Goal: Register for event/course

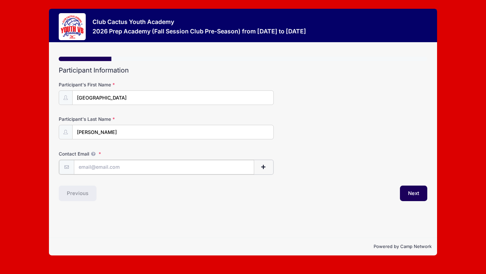
click at [220, 171] on input "Contact Email" at bounding box center [164, 167] width 180 height 15
type input "lindsayinglett@gmail.com"
click at [418, 199] on button "Next" at bounding box center [413, 193] width 27 height 16
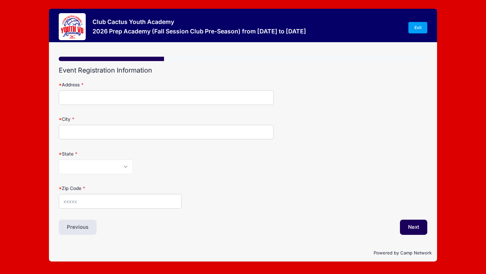
click at [195, 95] on input "Address" at bounding box center [166, 97] width 215 height 15
type input "1531 W Daybreak Cir"
type input "[GEOGRAPHIC_DATA]"
click at [120, 171] on select "Alabama Alaska American Samoa Arizona Arkansas Armed Forces Africa Armed Forces…" at bounding box center [96, 167] width 74 height 15
select select "AZ"
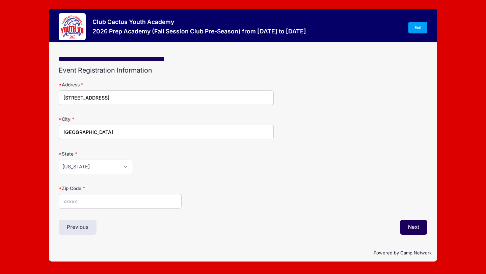
click at [94, 203] on input "Zip Code" at bounding box center [120, 201] width 123 height 15
type input "85704"
drag, startPoint x: 95, startPoint y: 202, endPoint x: 158, endPoint y: 187, distance: 64.8
click at [158, 187] on label "Zip Code" at bounding box center [120, 188] width 123 height 7
click at [158, 194] on input "85704" at bounding box center [120, 201] width 123 height 15
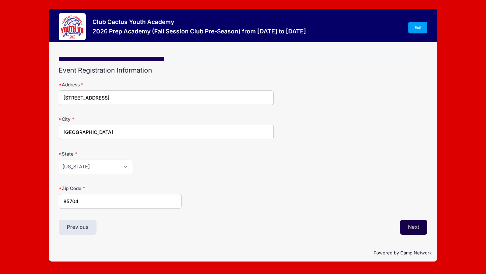
drag, startPoint x: 158, startPoint y: 187, endPoint x: 414, endPoint y: 228, distance: 259.5
click at [414, 228] on button "Next" at bounding box center [413, 228] width 27 height 16
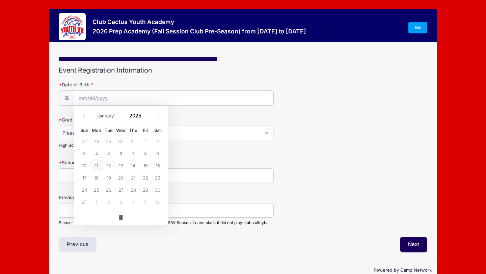
click at [206, 103] on input "Date of Birth" at bounding box center [173, 98] width 199 height 15
click at [157, 117] on icon at bounding box center [158, 116] width 4 height 4
click at [157, 118] on span at bounding box center [158, 115] width 11 height 11
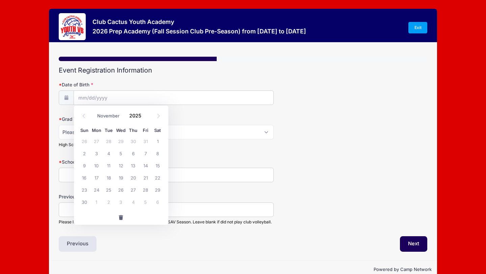
select select "11"
click at [157, 118] on span at bounding box center [158, 115] width 11 height 11
type input "2026"
select select "0"
click at [134, 178] on span "22" at bounding box center [133, 177] width 12 height 12
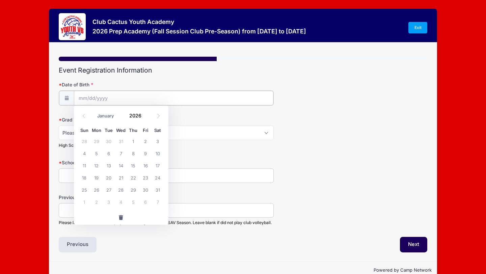
type input "01/22/2026"
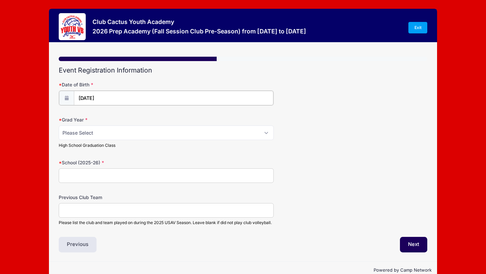
click at [107, 96] on input "01/22/2026" at bounding box center [173, 98] width 199 height 15
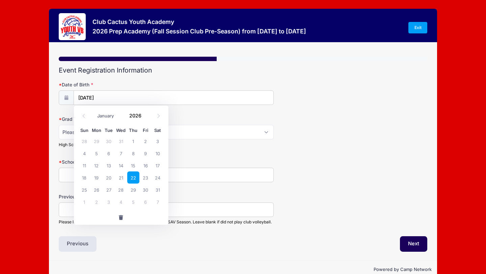
click at [141, 116] on input "2026" at bounding box center [137, 115] width 22 height 10
drag, startPoint x: 414, startPoint y: 228, endPoint x: 145, endPoint y: 118, distance: 290.4
click at [145, 118] on span at bounding box center [145, 117] width 5 height 5
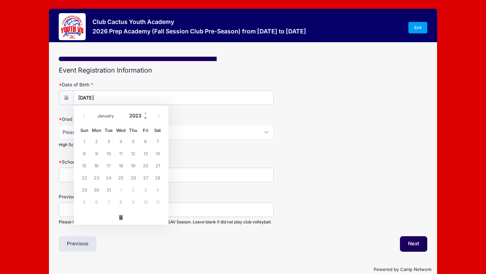
click at [145, 118] on span at bounding box center [145, 117] width 5 height 5
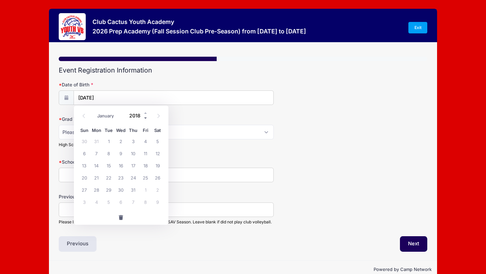
click at [145, 118] on span at bounding box center [145, 117] width 5 height 5
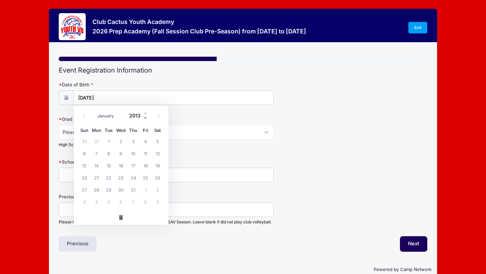
click at [145, 118] on span at bounding box center [145, 117] width 5 height 5
type input "2012"
click at [141, 97] on input "01/22/2026" at bounding box center [173, 98] width 199 height 15
click at [119, 95] on input "01/22/2026" at bounding box center [173, 98] width 199 height 15
click at [82, 179] on span "22" at bounding box center [84, 177] width 12 height 12
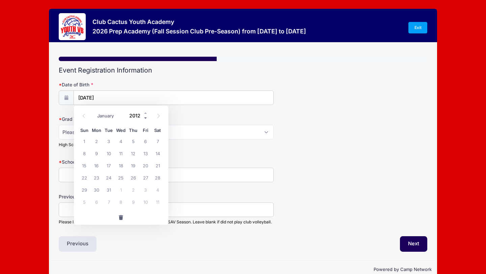
type input "[DATE]"
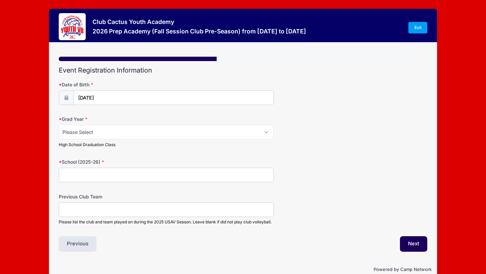
click at [90, 141] on div "Please Select 2029 2030 2031 2032 2033 2034 2035 2036 2037 2038 2039 2040 High …" at bounding box center [166, 136] width 215 height 23
click at [90, 136] on select "Please Select 2029 2030 2031 2032 2033 2034 2035 2036 2037 2038 2039 2040" at bounding box center [166, 132] width 215 height 15
select select "2030"
click at [86, 171] on input "School (2025-26)" at bounding box center [166, 175] width 215 height 15
type input "[GEOGRAPHIC_DATA]"
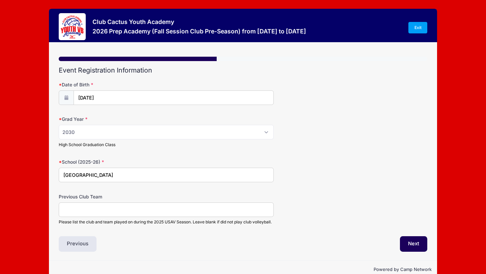
click at [80, 210] on input "Previous Club Team" at bounding box center [166, 209] width 215 height 15
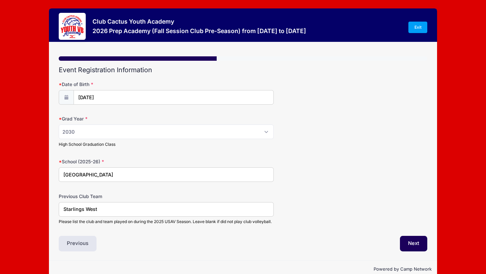
scroll to position [19, 0]
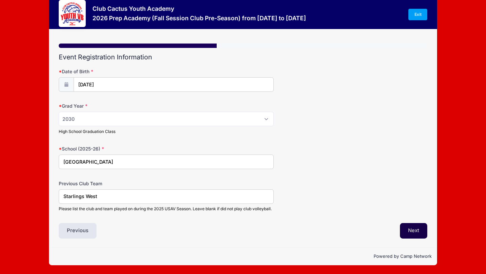
type input "Starlings West"
click at [413, 232] on button "Next" at bounding box center [413, 231] width 27 height 16
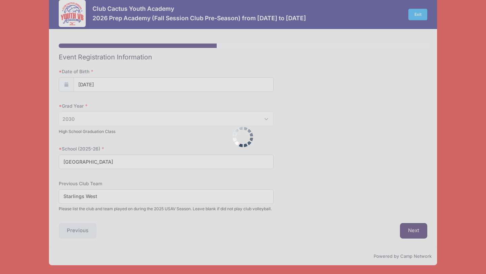
scroll to position [0, 0]
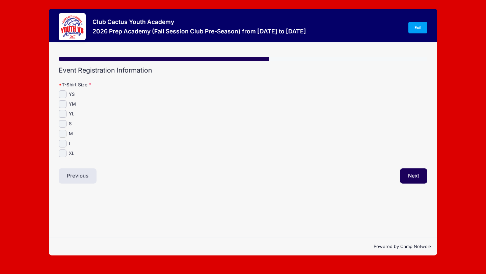
click at [61, 133] on input "M" at bounding box center [63, 134] width 8 height 8
checkbox input "true"
click at [408, 181] on button "Next" at bounding box center [413, 176] width 27 height 16
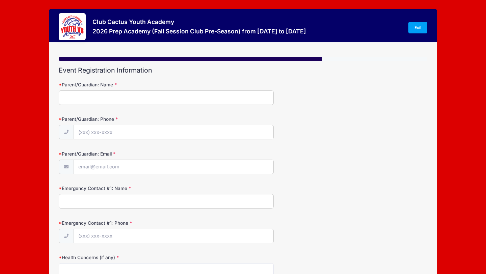
click at [232, 98] on input "Parent/Guardian: Name" at bounding box center [166, 97] width 215 height 15
type input "[PERSON_NAME]"
click at [122, 128] on input "Parent/Guardian: Phone" at bounding box center [173, 132] width 199 height 15
type input "[PHONE_NUMBER]"
type input "[EMAIL_ADDRESS][DOMAIN_NAME]"
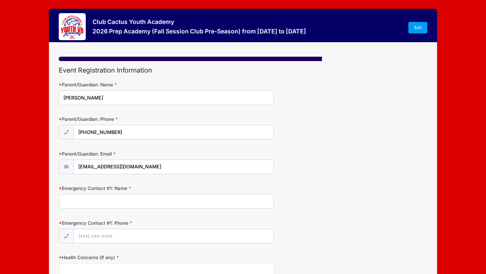
click at [84, 210] on form "Parent/Guardian: Name Lindsay Inglett Parent/Guardian: Phone (520) 954-7979 Par…" at bounding box center [243, 193] width 368 height 225
click at [83, 207] on input "Emergency Contact #1: Name" at bounding box center [166, 201] width 215 height 15
click at [74, 202] on input "Emergency Contact #1: Name" at bounding box center [166, 201] width 215 height 15
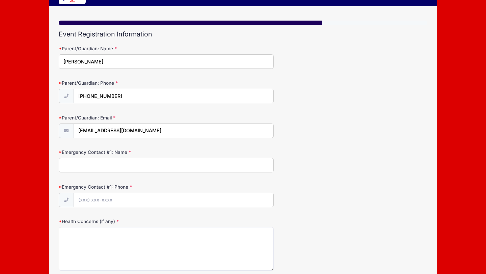
scroll to position [40, 0]
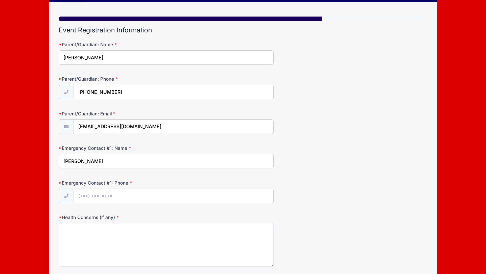
type input "[PERSON_NAME]"
click at [117, 198] on input "Emergency Contact #1: Phone" at bounding box center [173, 196] width 199 height 15
type input "[PHONE_NUMBER]"
click at [127, 219] on label "Health Concerns (if any)" at bounding box center [120, 217] width 123 height 7
click at [127, 223] on textarea "Health Concerns (if any)" at bounding box center [166, 245] width 215 height 44
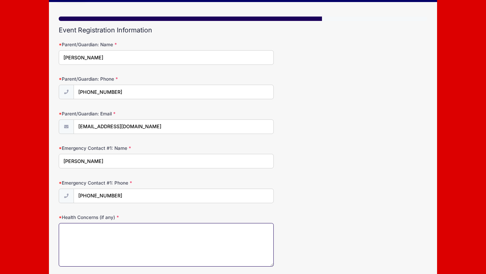
click at [127, 228] on textarea "Health Concerns (if any)" at bounding box center [166, 245] width 215 height 44
click at [141, 250] on textarea "None" at bounding box center [166, 245] width 215 height 44
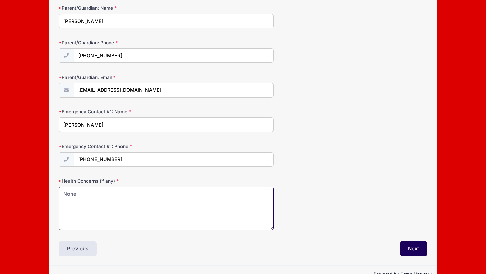
scroll to position [94, 0]
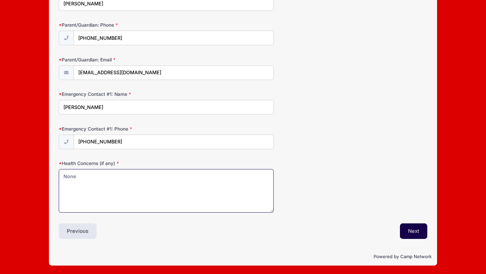
type textarea "None"
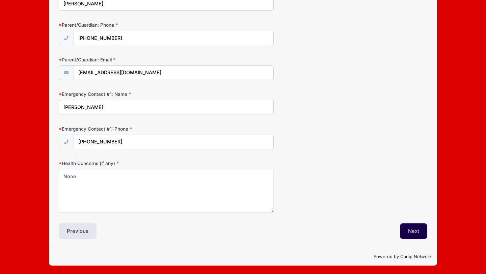
click at [415, 224] on button "Next" at bounding box center [413, 231] width 27 height 16
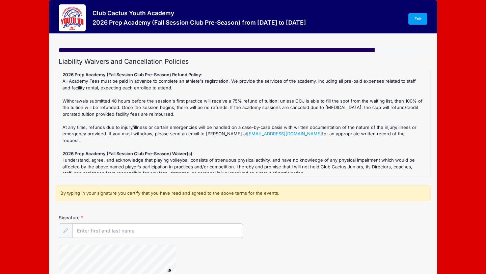
scroll to position [0, 0]
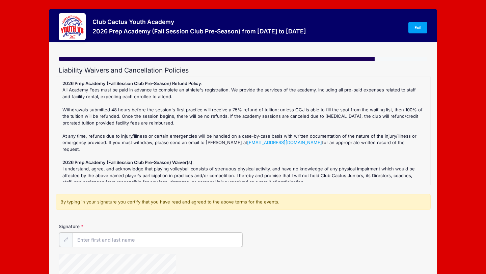
click at [157, 236] on input "Signature" at bounding box center [158, 239] width 170 height 15
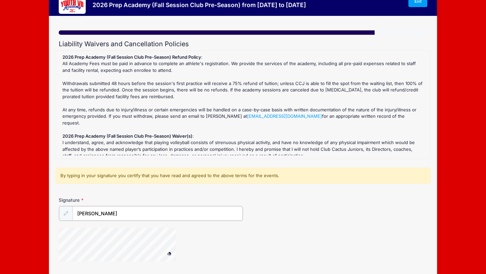
scroll to position [63, 0]
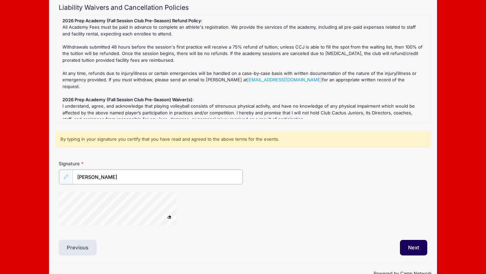
type input "[PERSON_NAME]"
click at [168, 214] on button at bounding box center [170, 216] width 12 height 8
click at [100, 225] on div at bounding box center [126, 209] width 135 height 36
click at [119, 227] on div "Signature Lindsay L. Inglett" at bounding box center [243, 195] width 375 height 70
click at [177, 180] on div "Signature Lindsay L. Inglett" at bounding box center [243, 195] width 375 height 70
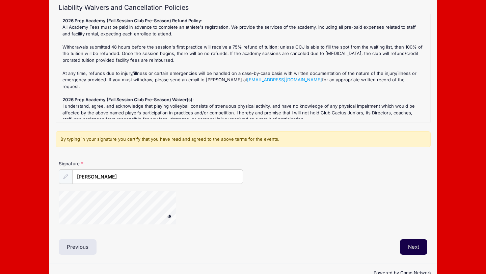
click at [420, 247] on button "Next" at bounding box center [413, 247] width 27 height 16
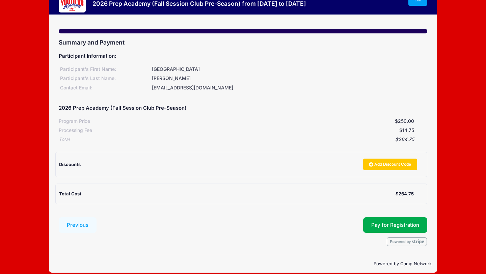
scroll to position [35, 0]
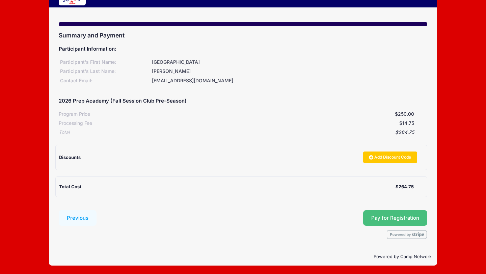
click at [384, 215] on span "Pay for Registration" at bounding box center [395, 218] width 48 height 6
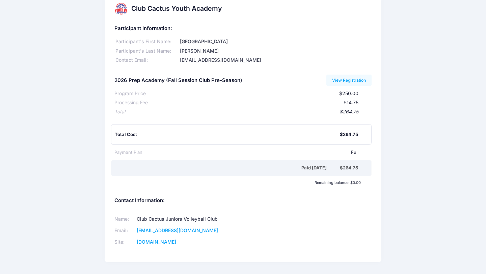
scroll to position [15, 0]
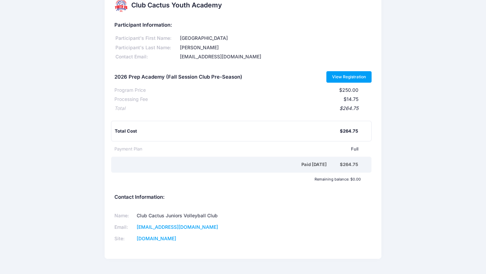
click at [342, 80] on link "View Registration" at bounding box center [349, 76] width 46 height 11
